Goal: Check status: Check status

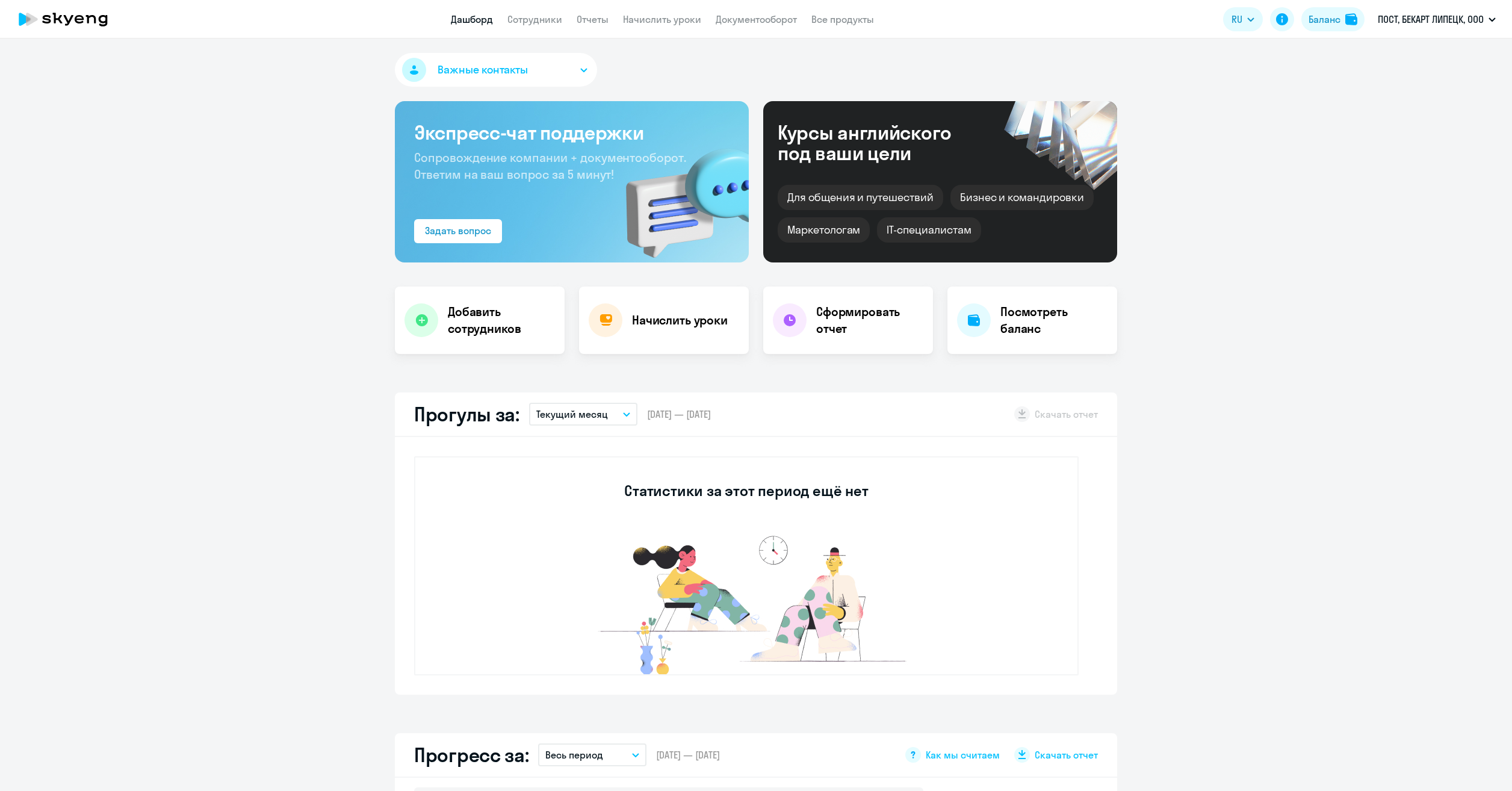
select select "30"
click at [1463, 20] on p "ПОСТ, БЕКАРТ ЛИПЕЦК, ООО" at bounding box center [1430, 19] width 106 height 14
click at [1315, 19] on div "Баланс" at bounding box center [1324, 19] width 32 height 14
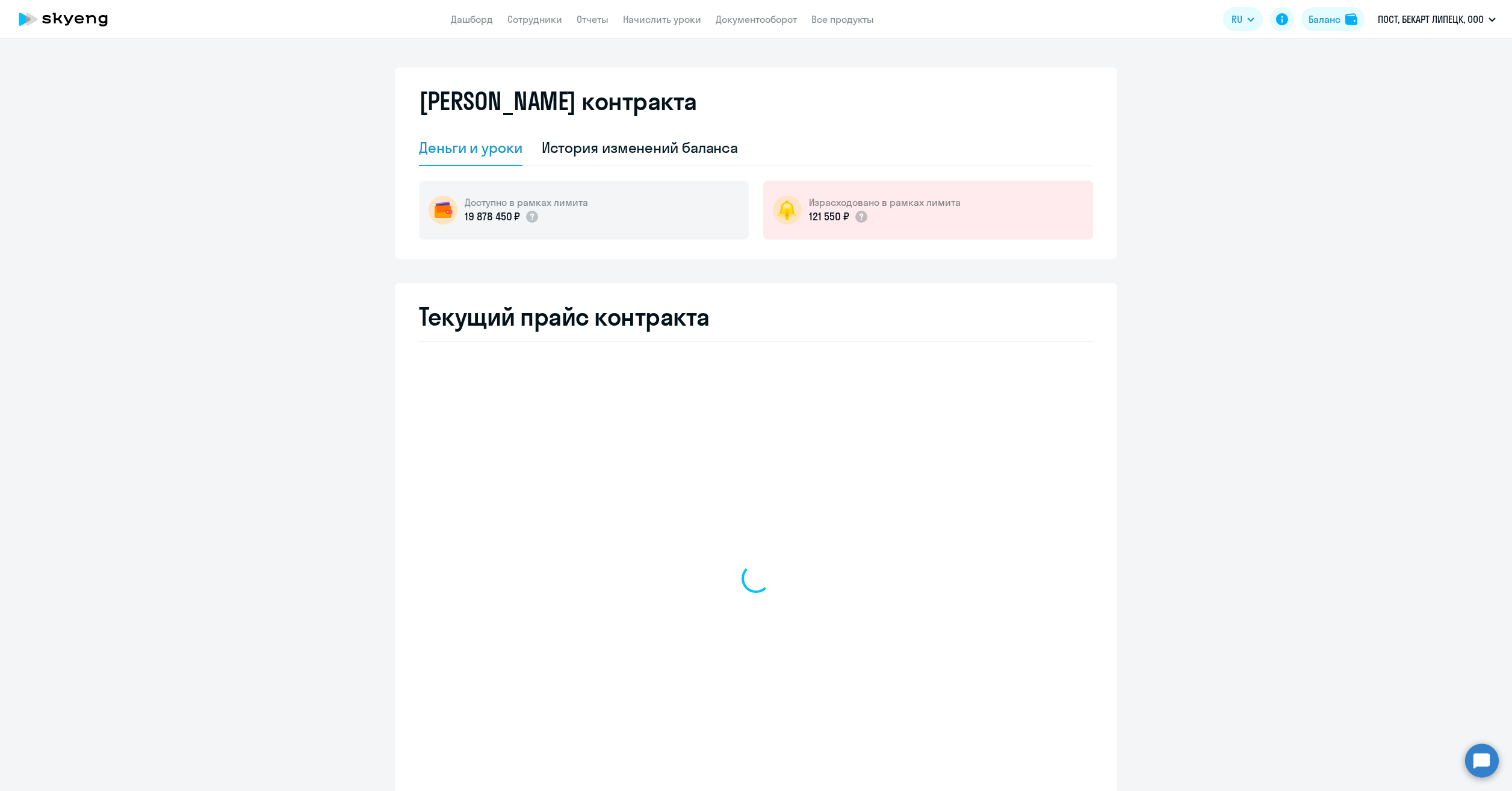
select select "english_adult_not_native_speaker"
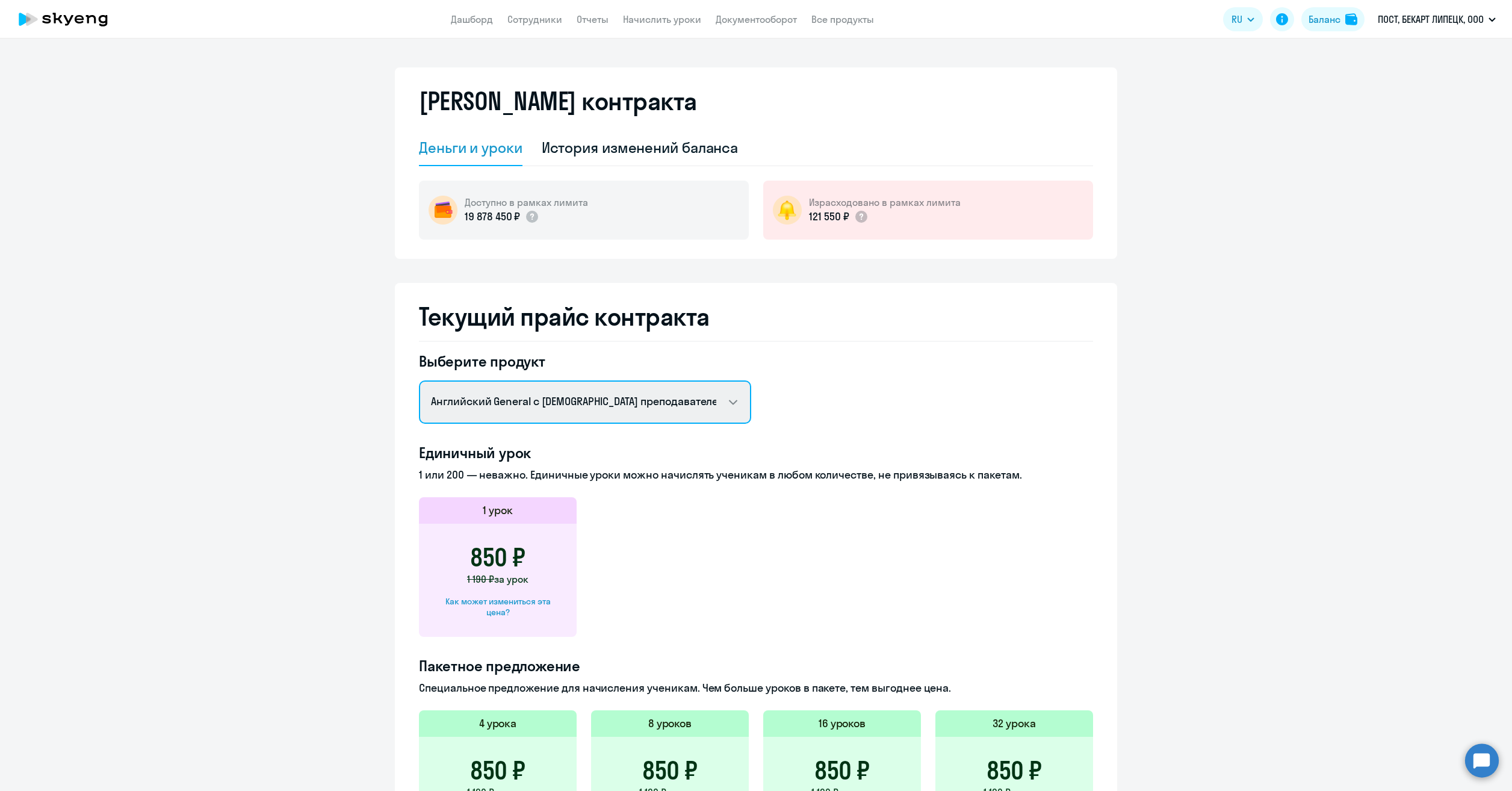
click at [661, 399] on select "Английский General с русскоговорящим преподавателем Групповой [DEMOGRAPHIC_DATA…" at bounding box center [585, 402] width 332 height 44
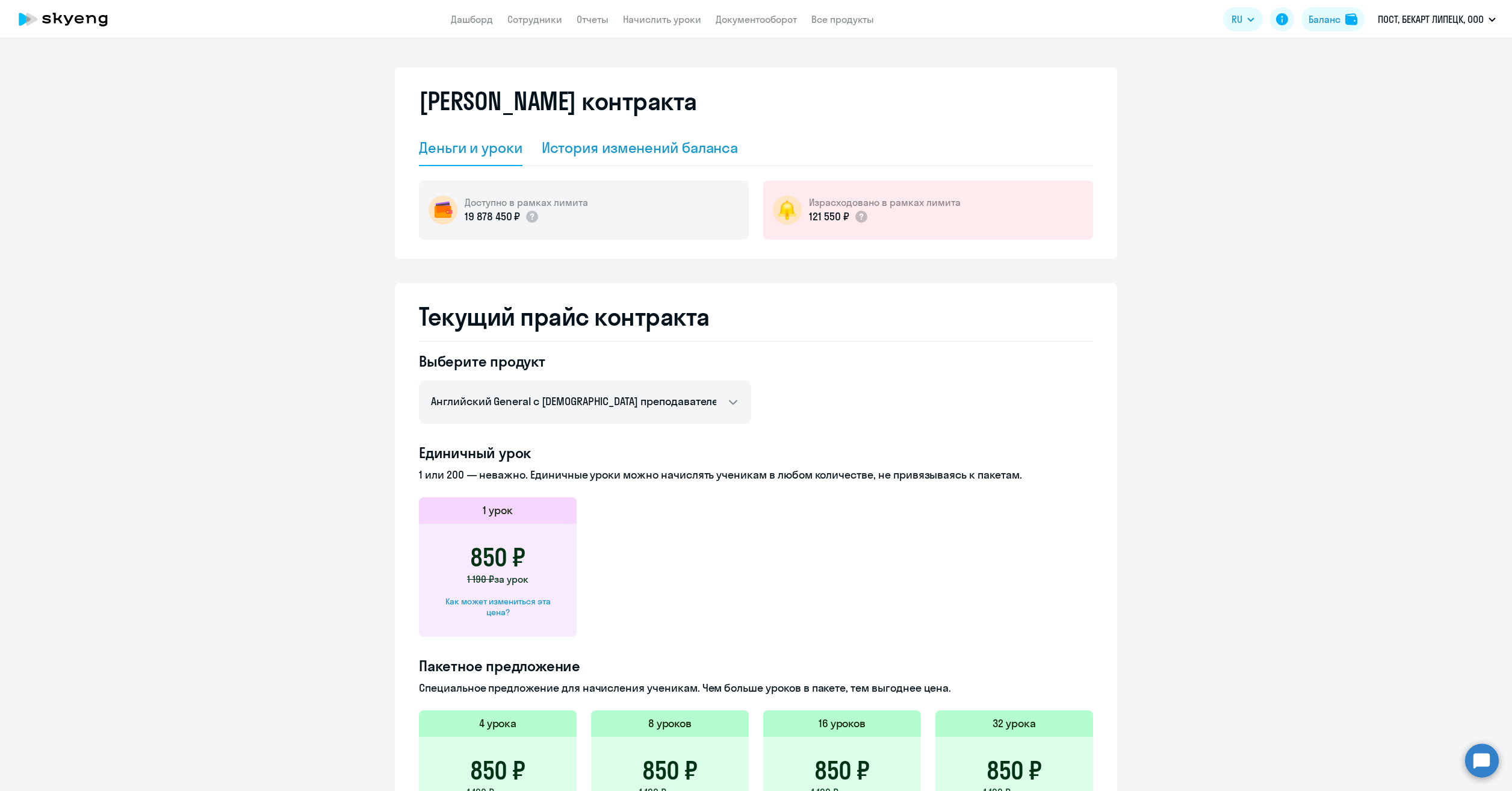
click at [585, 161] on div "История изменений баланса" at bounding box center [640, 148] width 197 height 36
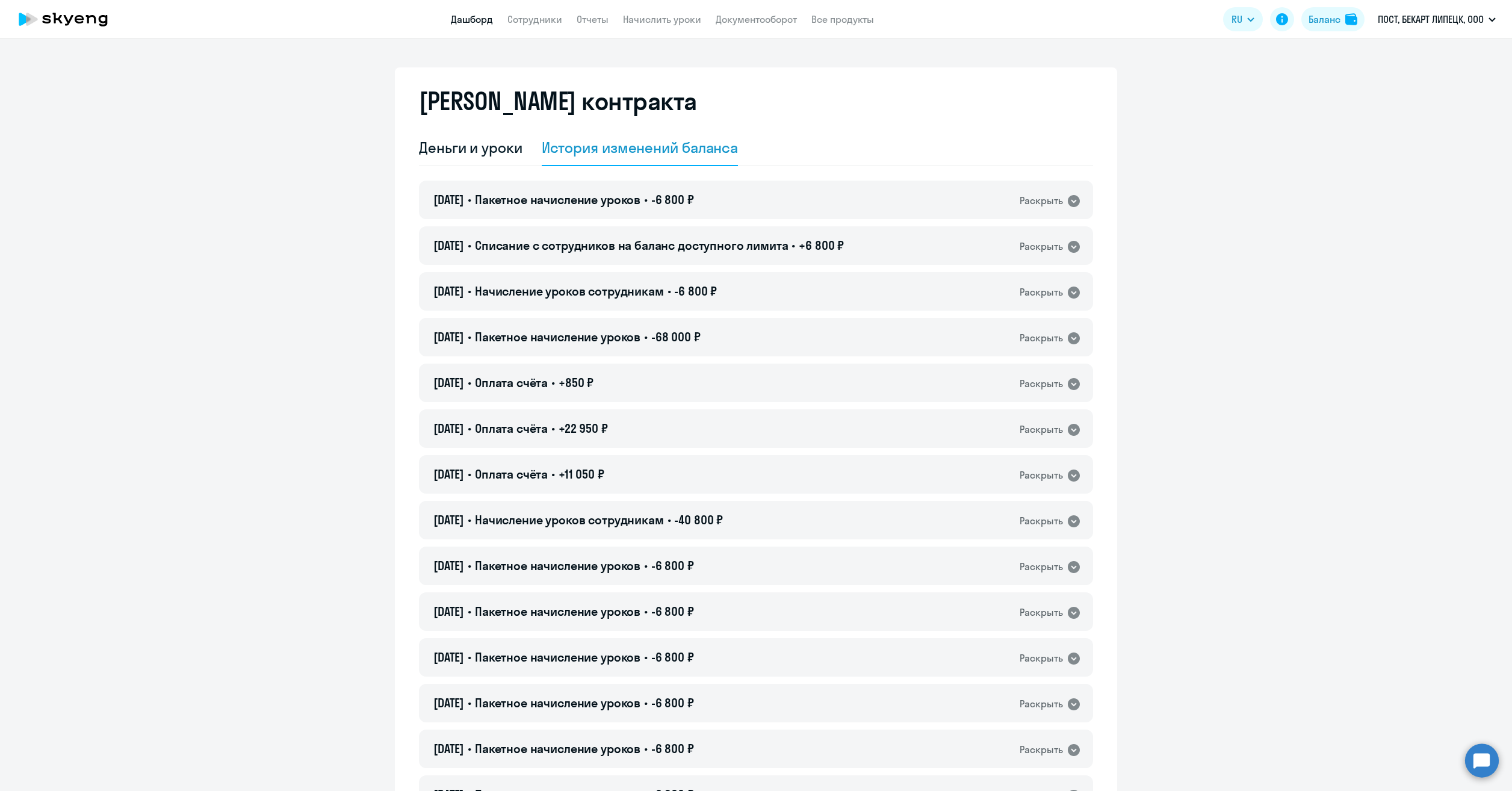
click at [459, 15] on link "Дашборд" at bounding box center [472, 19] width 42 height 12
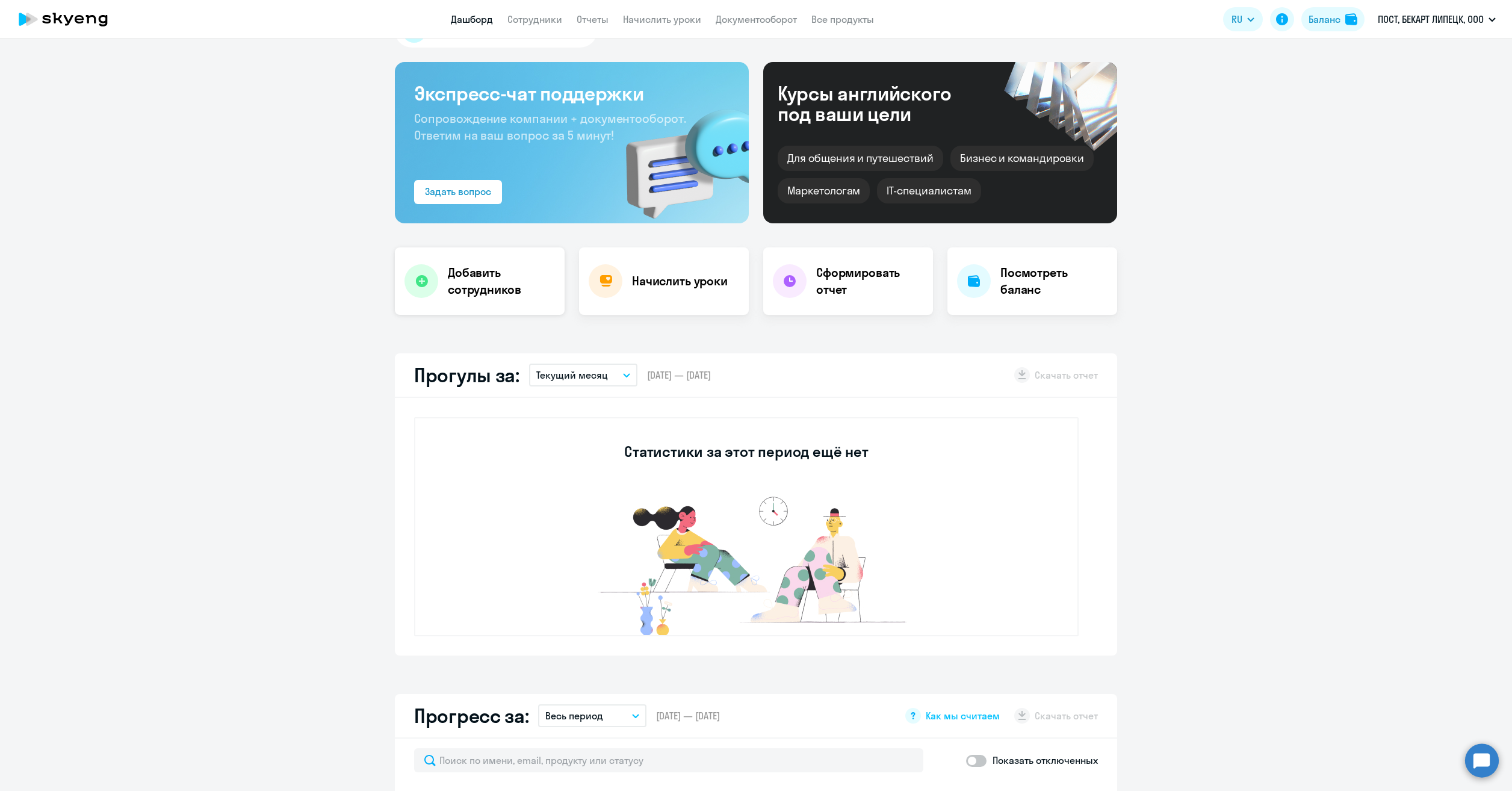
scroll to position [60, 0]
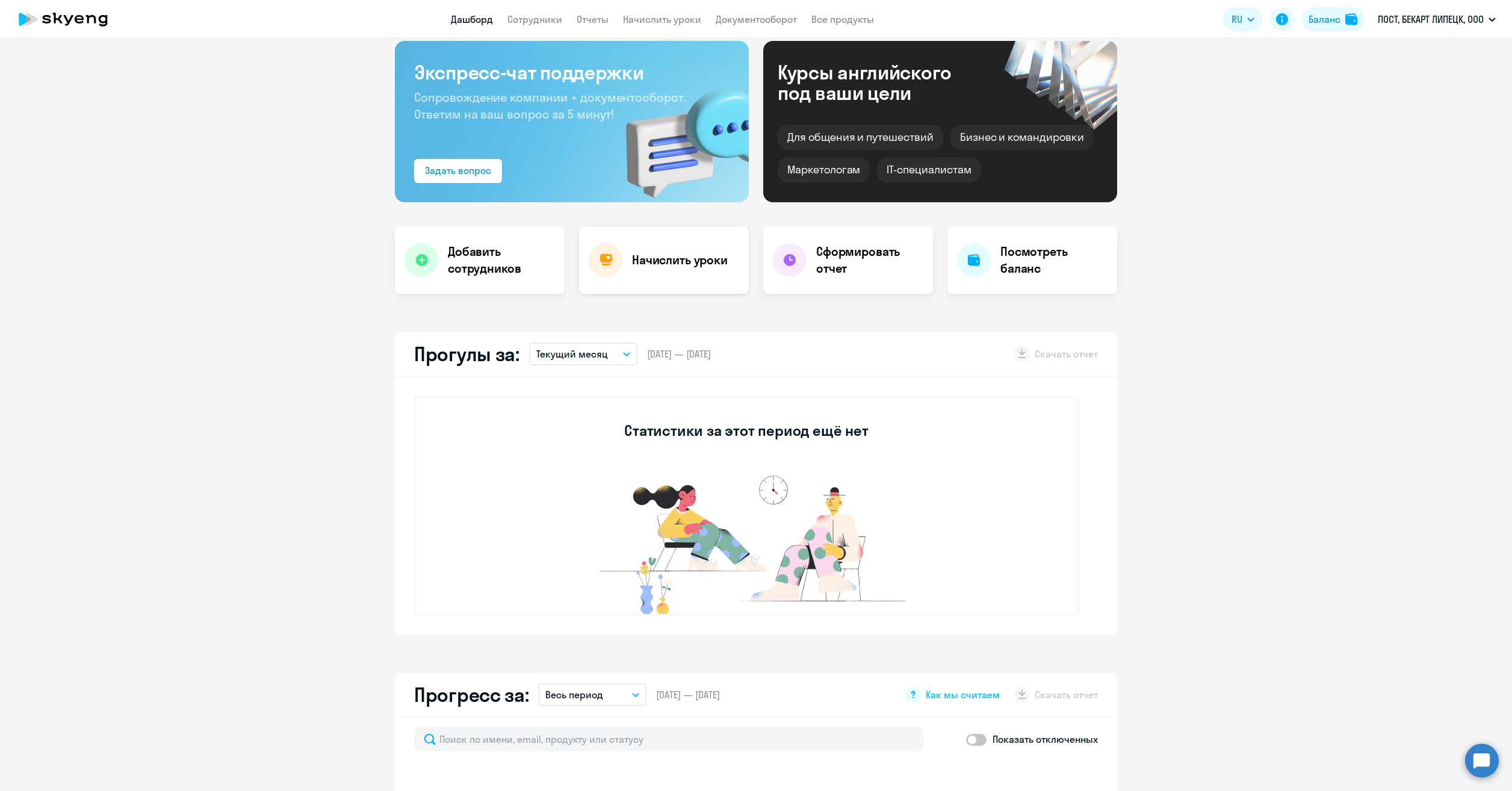
select select "30"
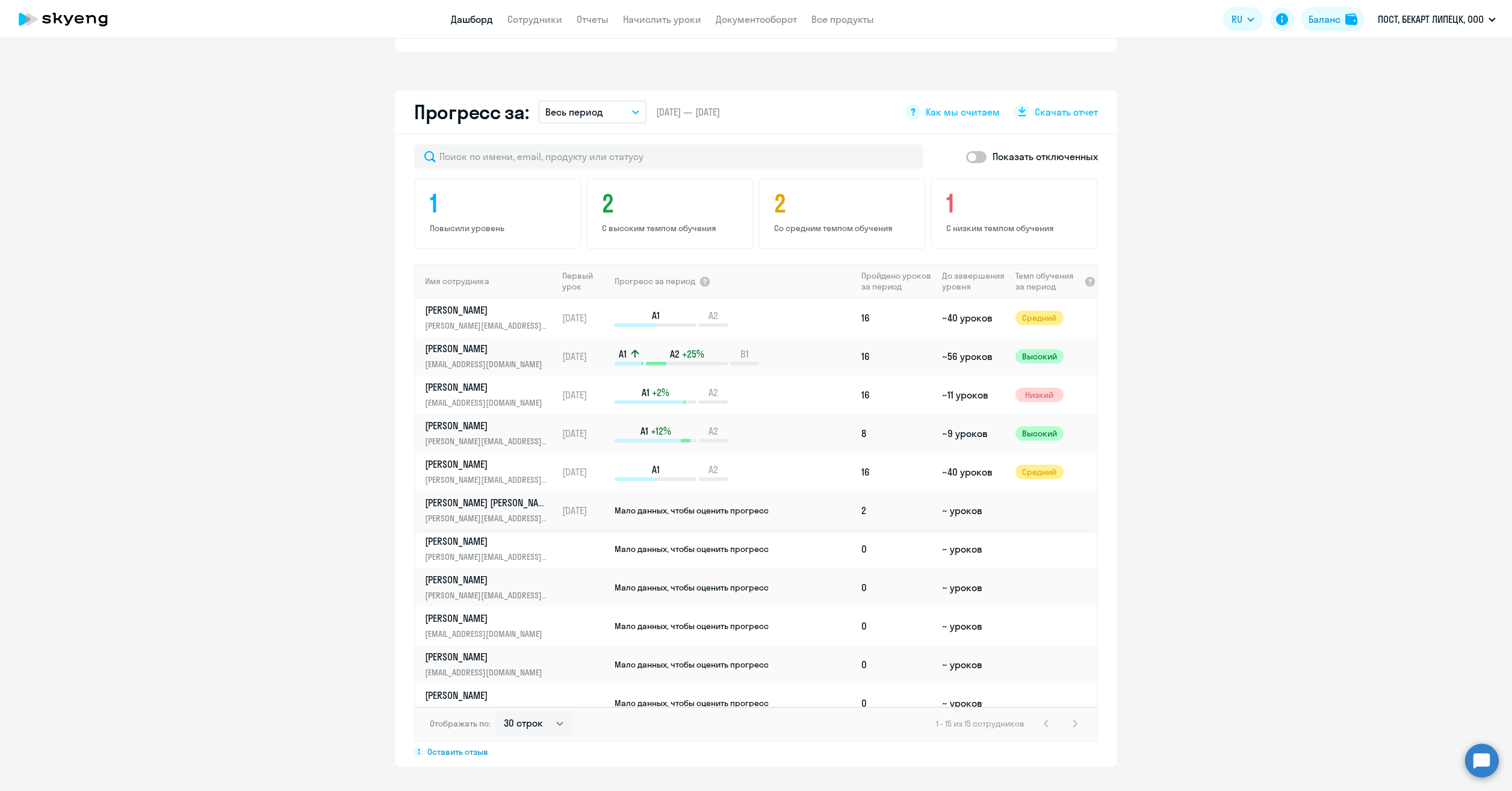
scroll to position [583, 0]
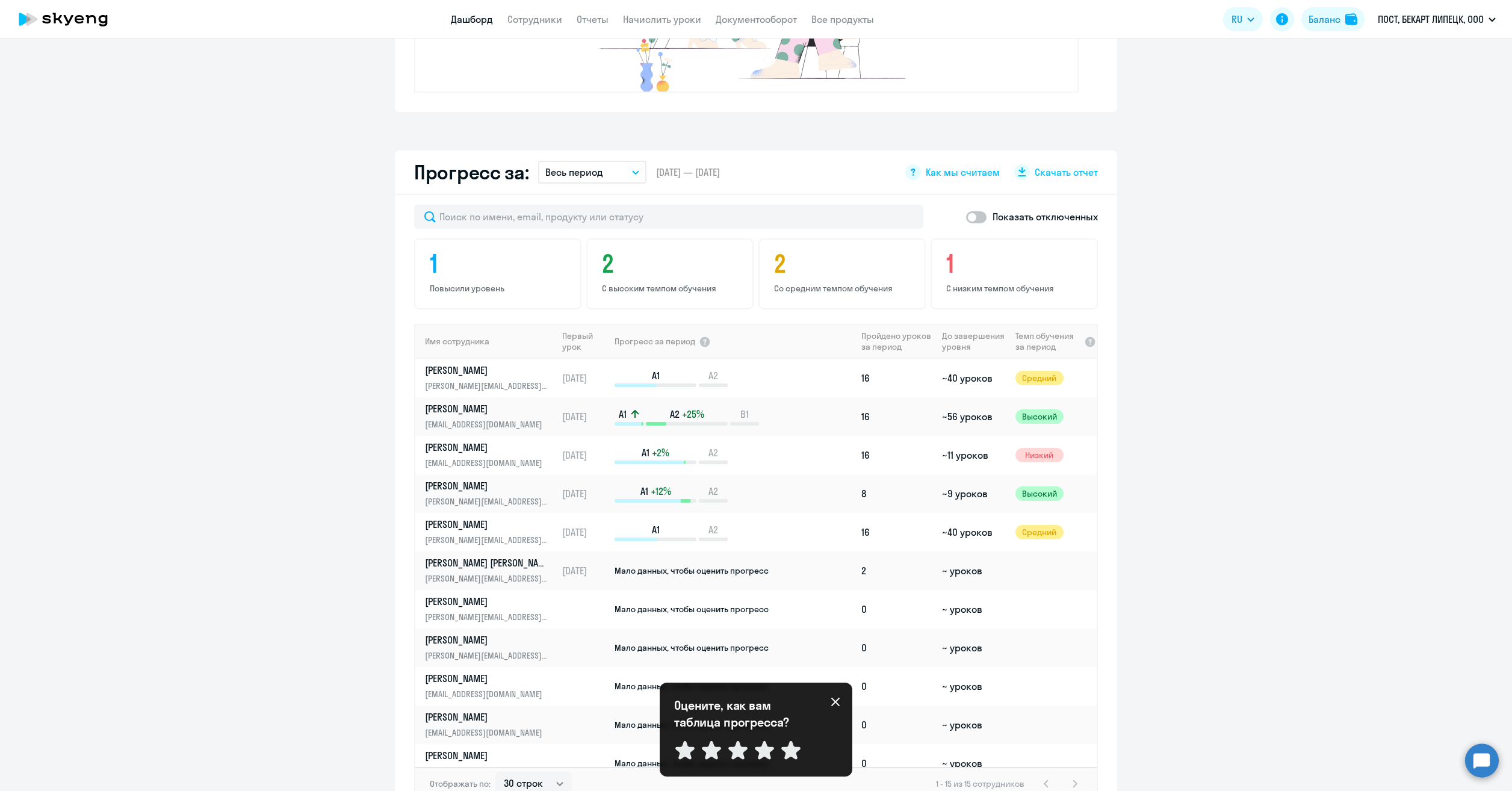
click at [834, 700] on icon at bounding box center [835, 702] width 9 height 9
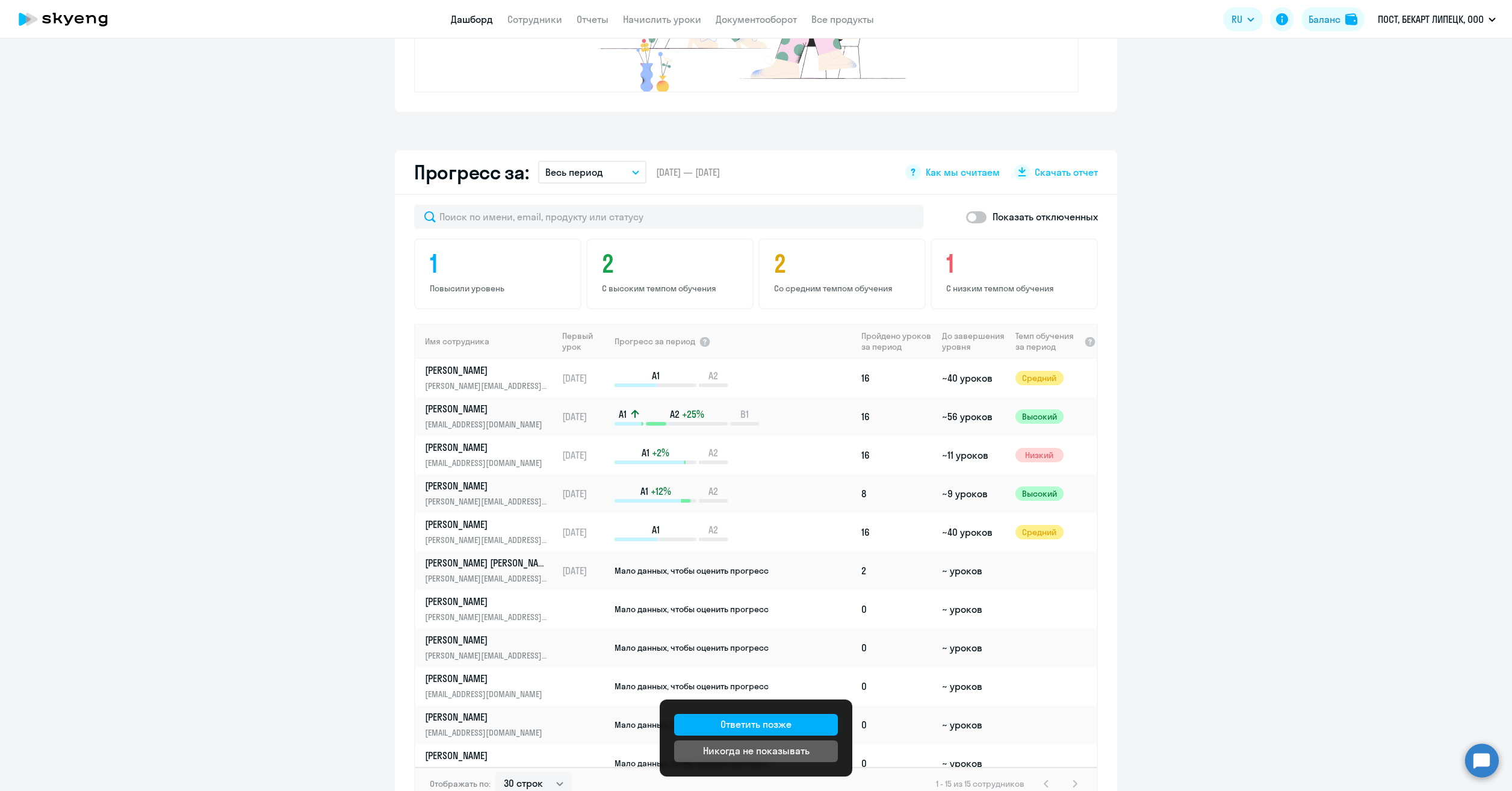
click at [1315, 583] on app-progress-dashboard "Прогресс за: Весь период – [DATE] — [DATE] Как мы считаем Скачать отчет Показат…" at bounding box center [756, 488] width 1512 height 676
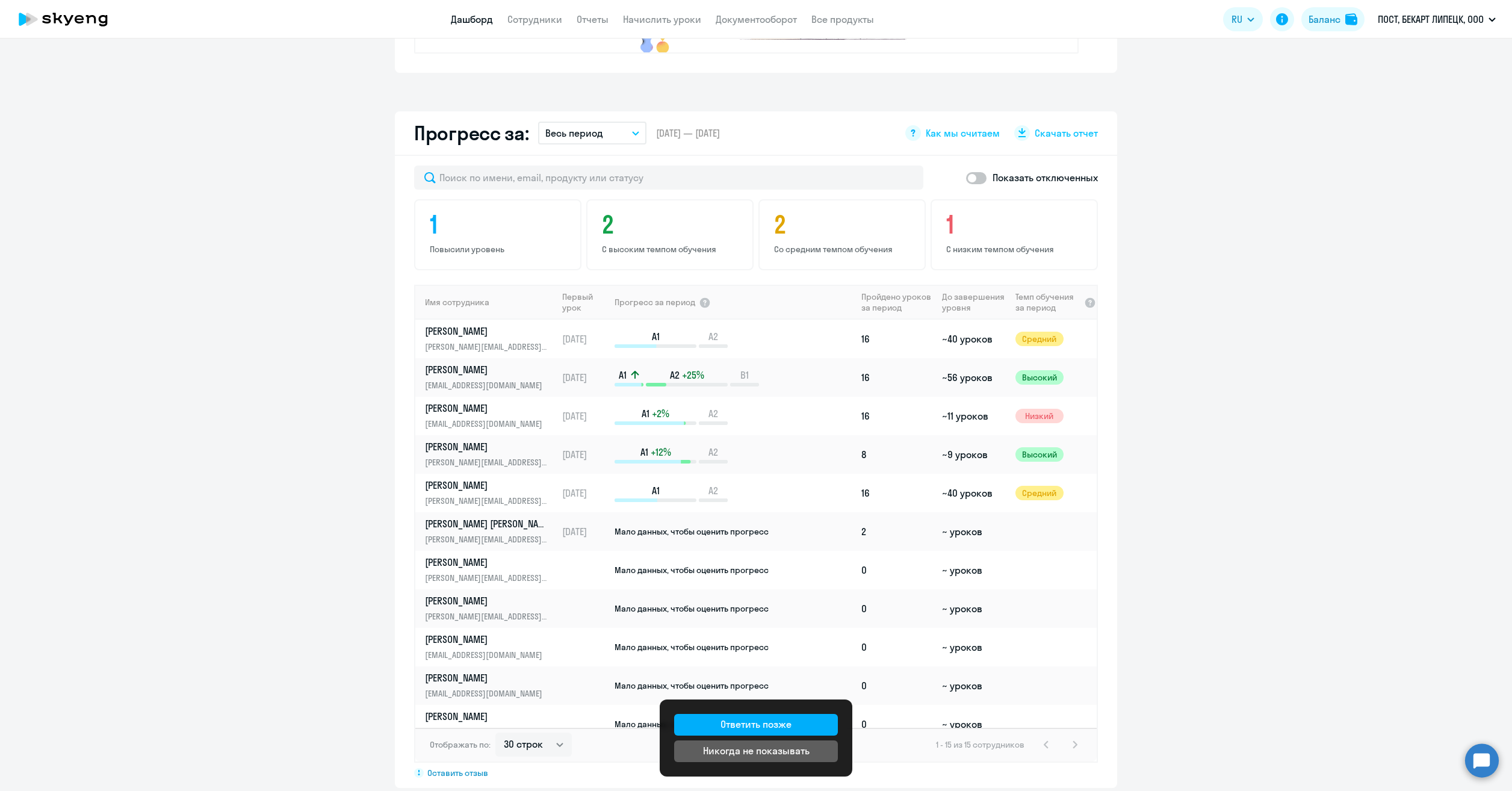
scroll to position [643, 0]
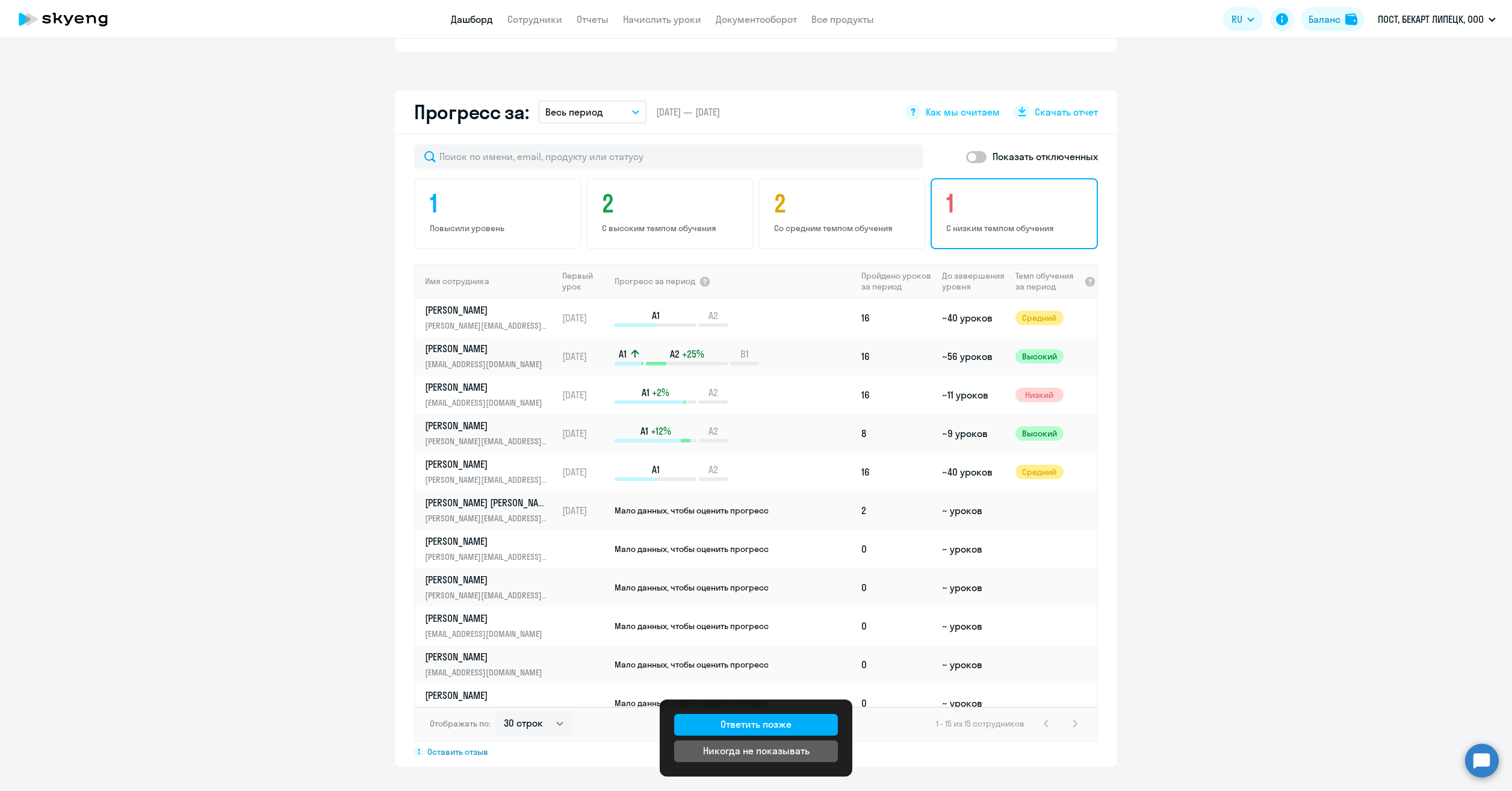
click at [982, 216] on h4 "1" at bounding box center [1015, 203] width 140 height 29
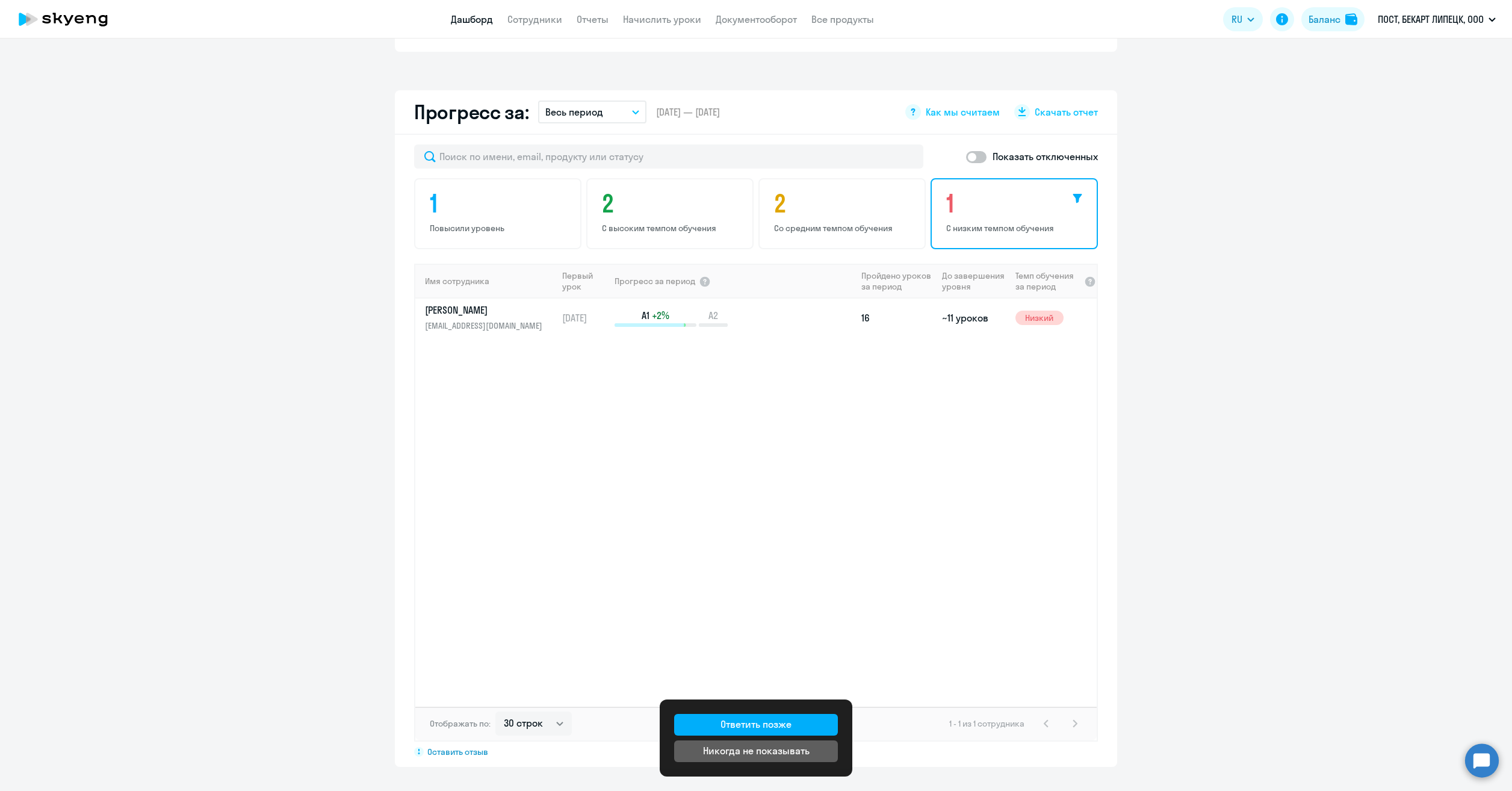
click at [1073, 200] on icon at bounding box center [1077, 198] width 9 height 9
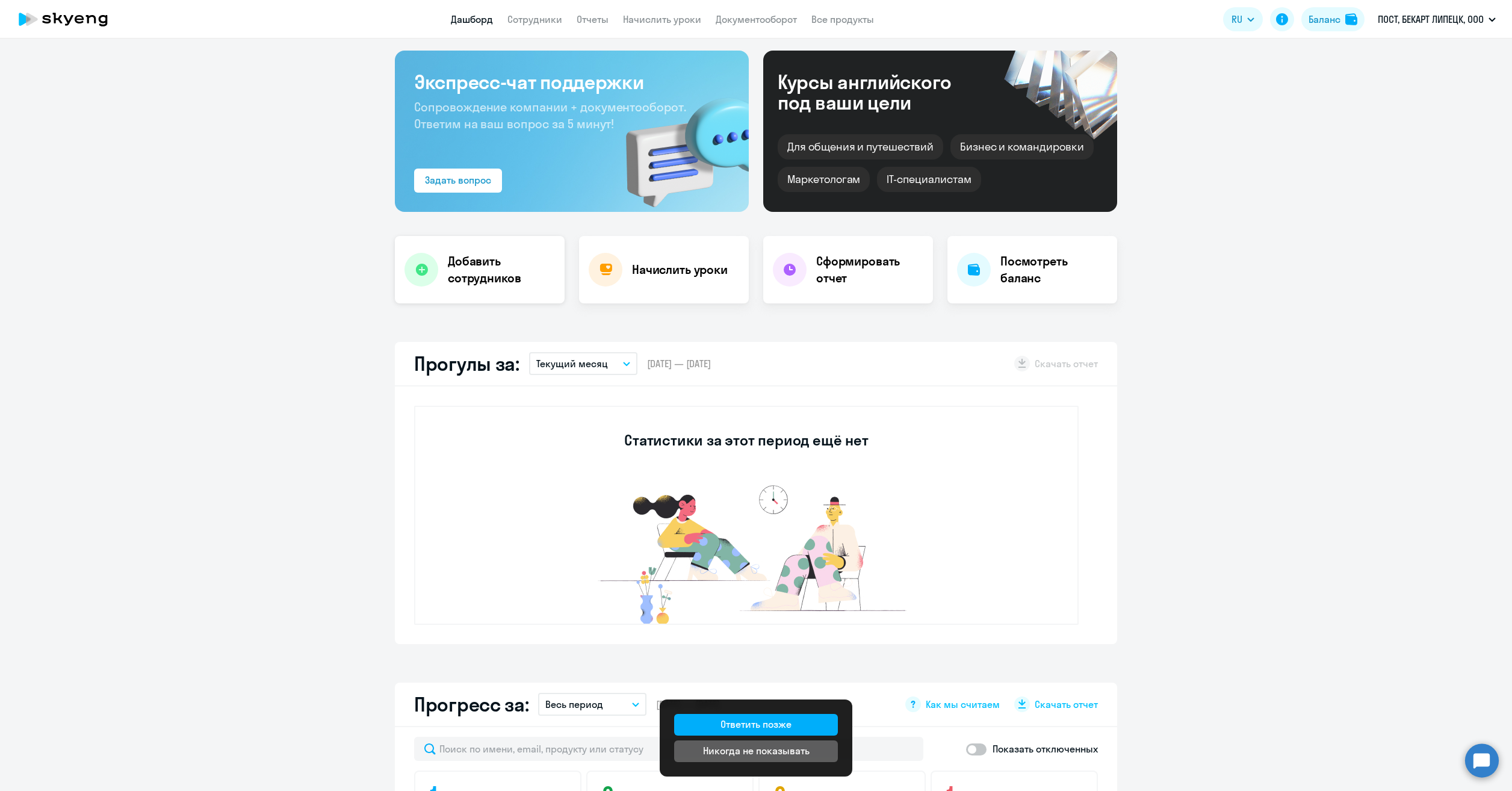
scroll to position [41, 0]
